Goal: Check status

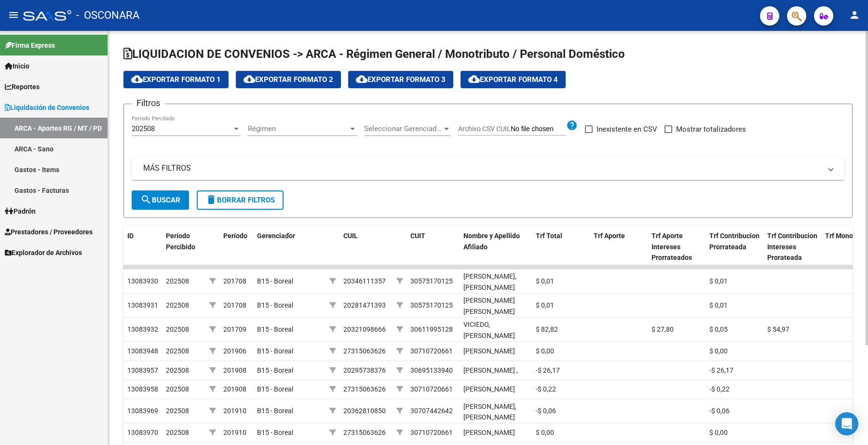
click at [171, 170] on mat-panel-title "MÁS FILTROS" at bounding box center [482, 168] width 678 height 11
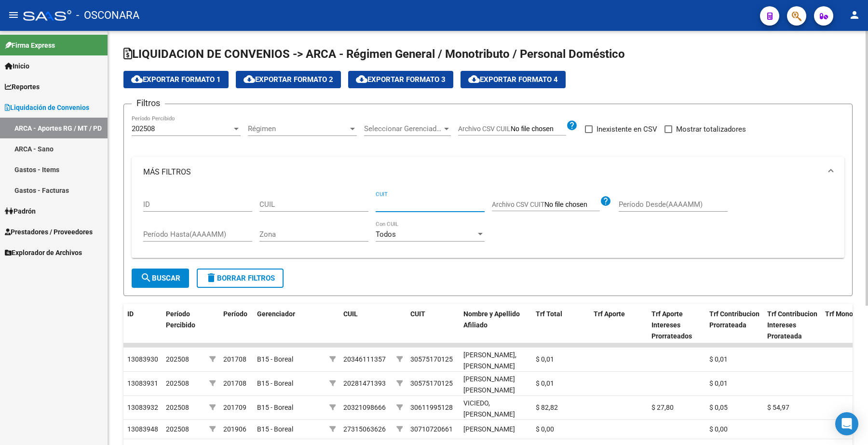
click at [411, 206] on input "CUIT" at bounding box center [430, 204] width 109 height 9
paste input "30-70775885-2"
type input "30-70775885-2"
click at [234, 128] on div at bounding box center [236, 129] width 5 height 2
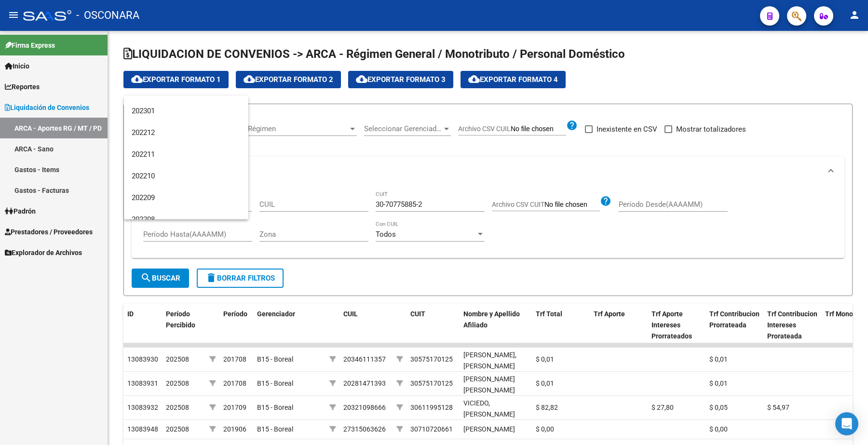
scroll to position [623, 0]
click at [152, 175] on span "202301" at bounding box center [186, 178] width 109 height 22
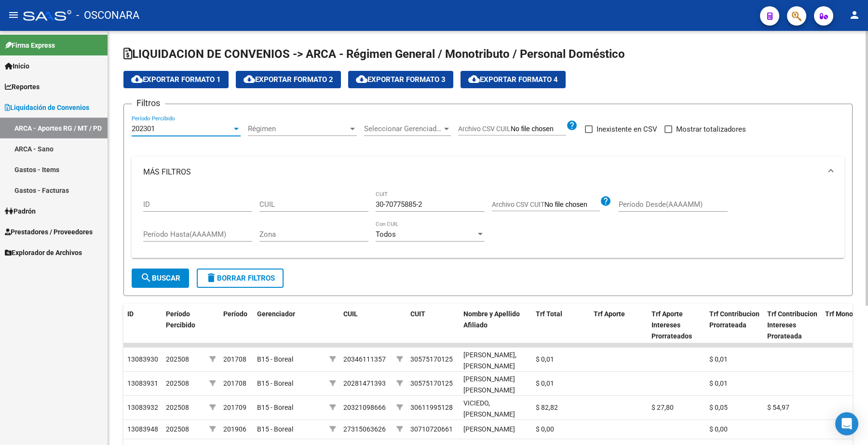
click at [180, 274] on span "search Buscar" at bounding box center [160, 278] width 40 height 9
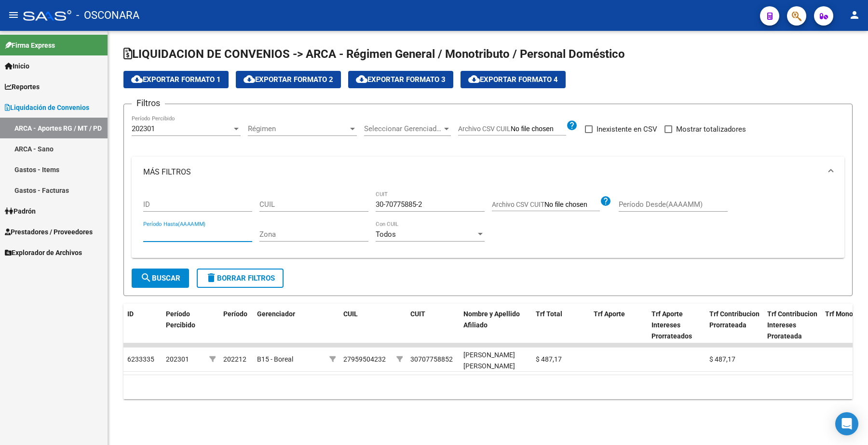
click at [172, 232] on input "Período Hasta(AAAAMM)" at bounding box center [197, 234] width 109 height 9
type input "202302"
click at [153, 270] on button "search Buscar" at bounding box center [160, 278] width 57 height 19
click at [624, 201] on input "Período Desde(AAAAMM)" at bounding box center [673, 204] width 109 height 9
type input "202301"
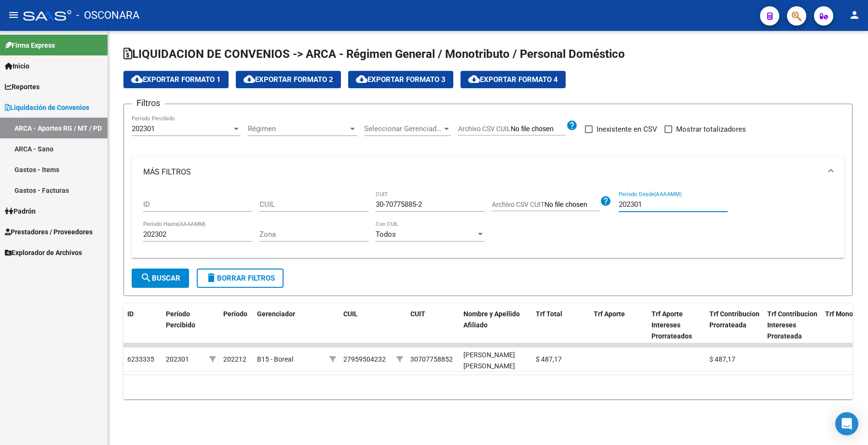
click at [166, 276] on span "search Buscar" at bounding box center [160, 278] width 40 height 9
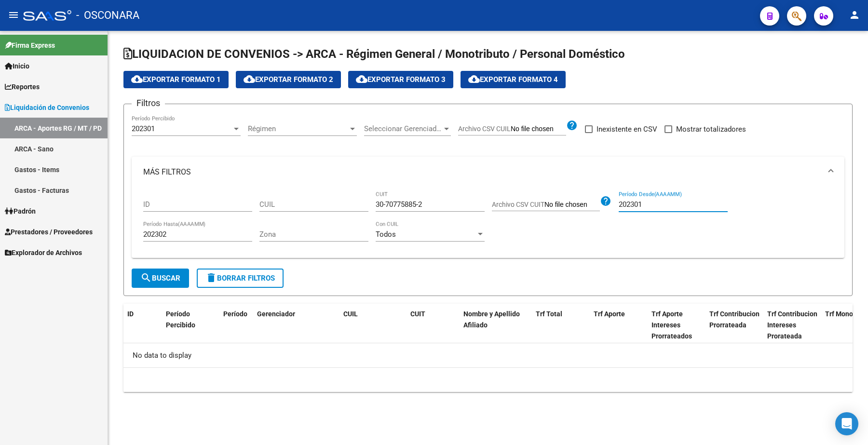
drag, startPoint x: 619, startPoint y: 204, endPoint x: 646, endPoint y: 205, distance: 27.0
click at [646, 205] on input "202301" at bounding box center [673, 204] width 109 height 9
click at [143, 232] on input "202302" at bounding box center [197, 234] width 109 height 9
click at [206, 128] on div "202301" at bounding box center [182, 128] width 100 height 9
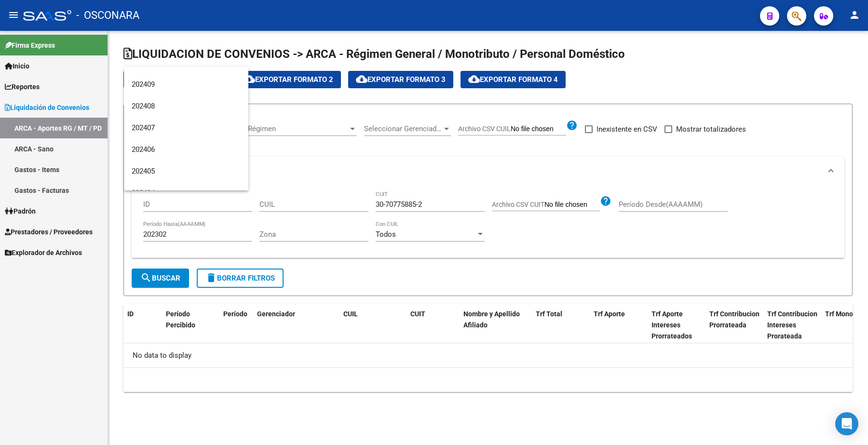
scroll to position [13, 0]
click at [201, 85] on span "202508" at bounding box center [186, 87] width 109 height 22
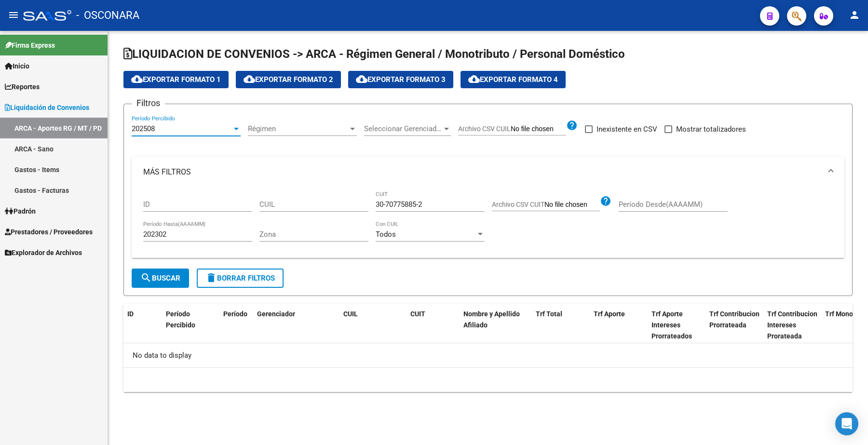
click at [626, 202] on input "Período Desde(AAAAMM)" at bounding box center [673, 204] width 109 height 9
type input "202301"
click at [156, 279] on span "search Buscar" at bounding box center [160, 278] width 40 height 9
drag, startPoint x: 620, startPoint y: 202, endPoint x: 672, endPoint y: 202, distance: 51.1
click at [672, 202] on input "202301" at bounding box center [673, 204] width 109 height 9
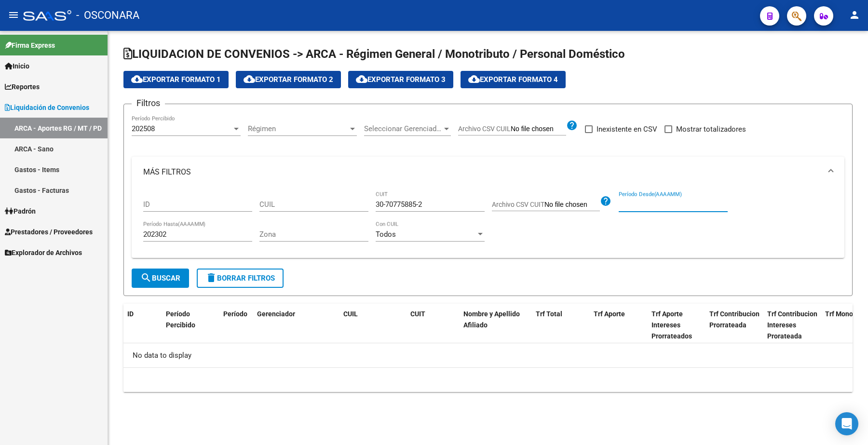
click at [152, 279] on span "search Buscar" at bounding box center [160, 278] width 40 height 9
click at [157, 121] on div "202508 Período Percibido" at bounding box center [186, 125] width 109 height 21
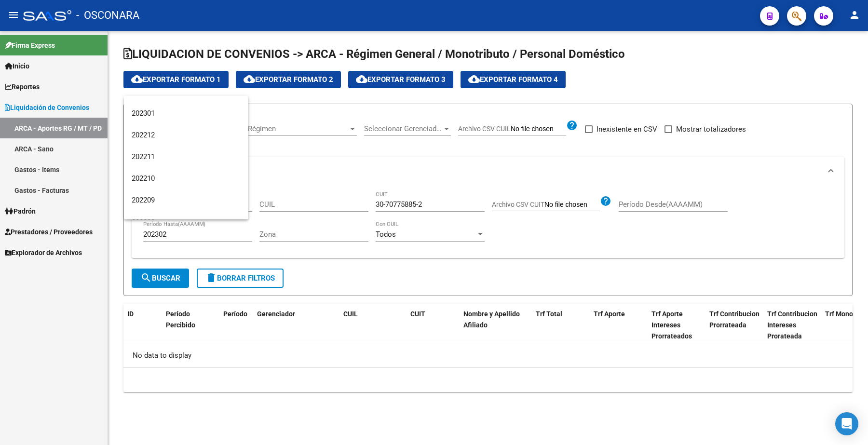
scroll to position [630, 0]
click at [148, 149] on span "202302" at bounding box center [186, 149] width 109 height 22
click at [170, 274] on span "search Buscar" at bounding box center [160, 278] width 40 height 9
